Goal: Task Accomplishment & Management: Manage account settings

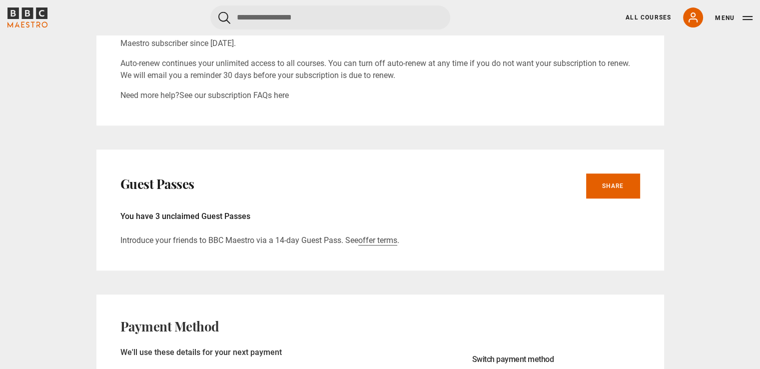
scroll to position [350, 0]
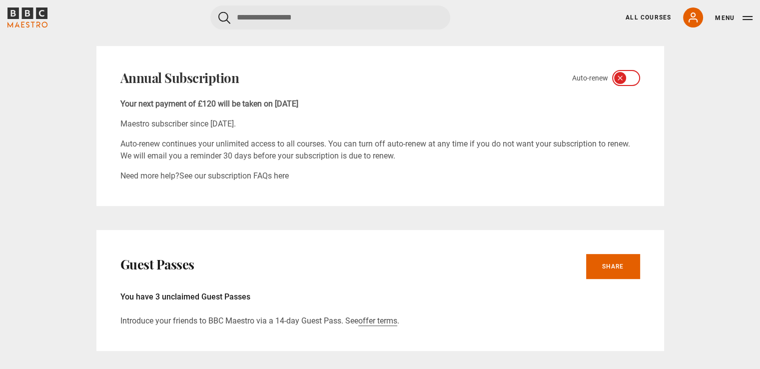
click at [632, 77] on icon at bounding box center [631, 77] width 5 height 3
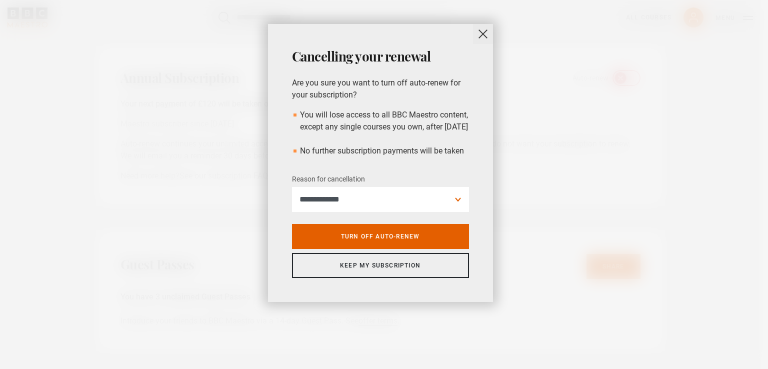
click at [481, 34] on button "close" at bounding box center [483, 34] width 20 height 20
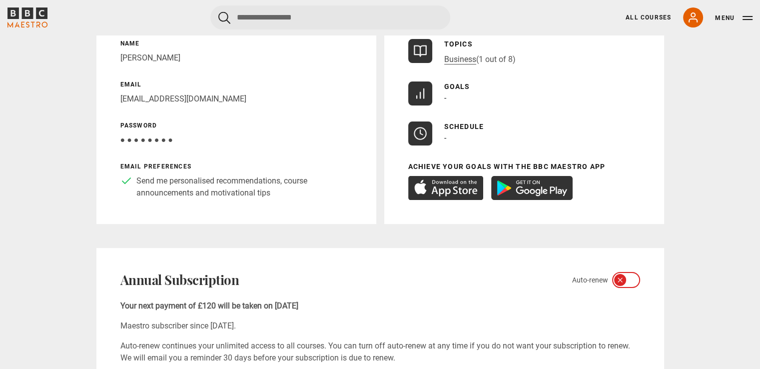
scroll to position [200, 0]
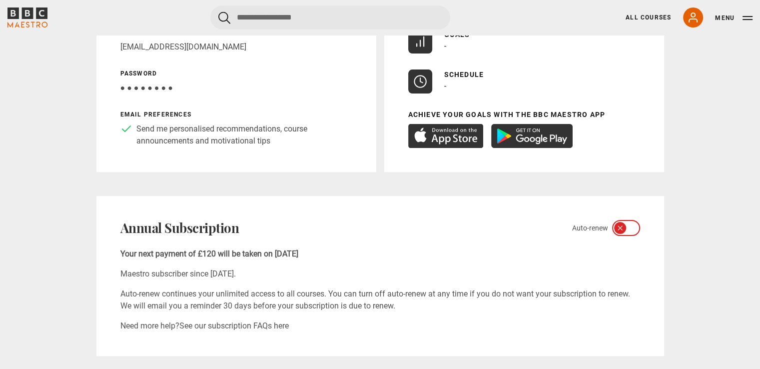
click at [633, 227] on icon at bounding box center [631, 227] width 5 height 3
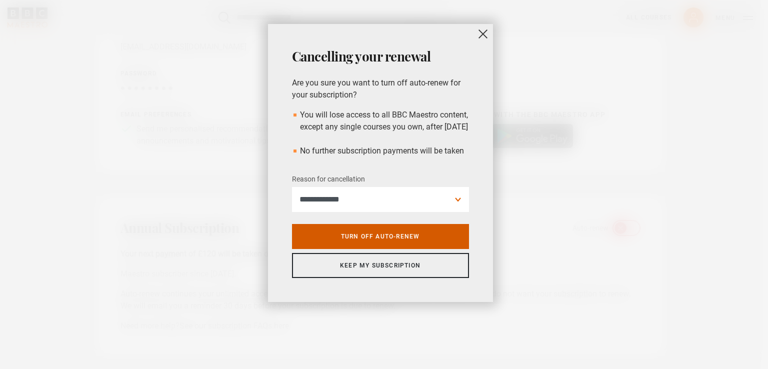
click at [406, 249] on link "Turn off auto-renew" at bounding box center [380, 236] width 177 height 25
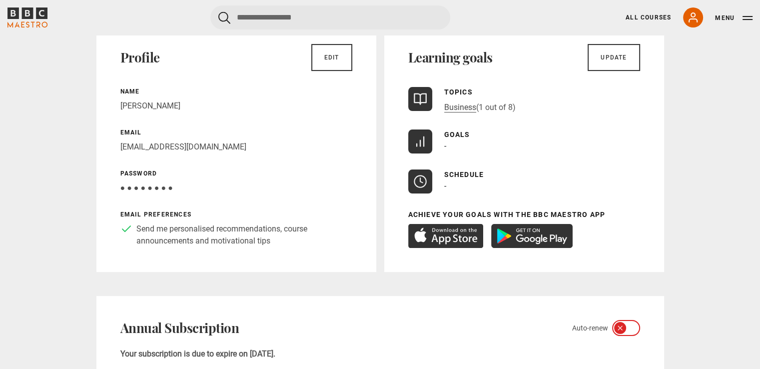
scroll to position [0, 0]
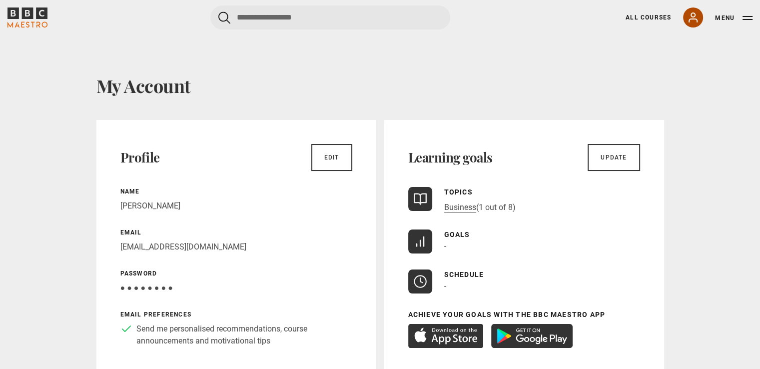
click at [692, 22] on icon at bounding box center [693, 17] width 12 height 12
click at [692, 16] on icon at bounding box center [693, 17] width 8 height 9
click at [743, 20] on button "Menu" at bounding box center [733, 18] width 37 height 10
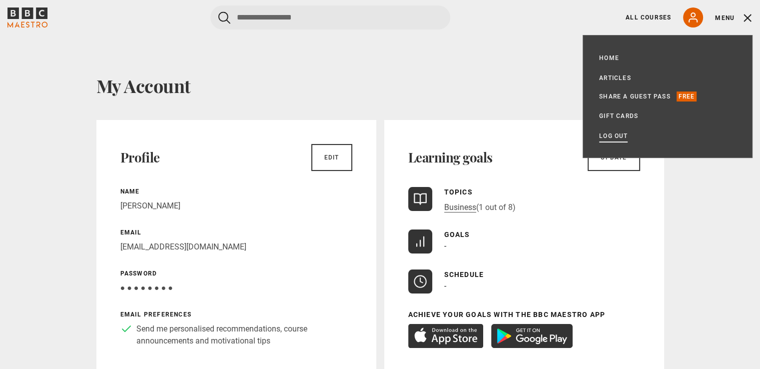
click at [618, 138] on link "Log out" at bounding box center [613, 136] width 28 height 10
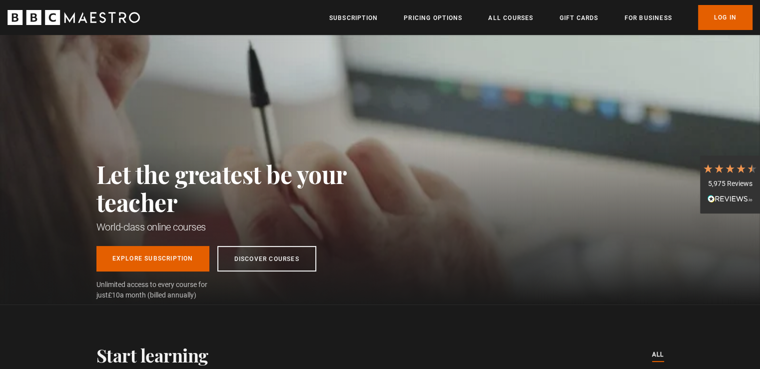
scroll to position [0, 130]
